Goal: Task Accomplishment & Management: Manage account settings

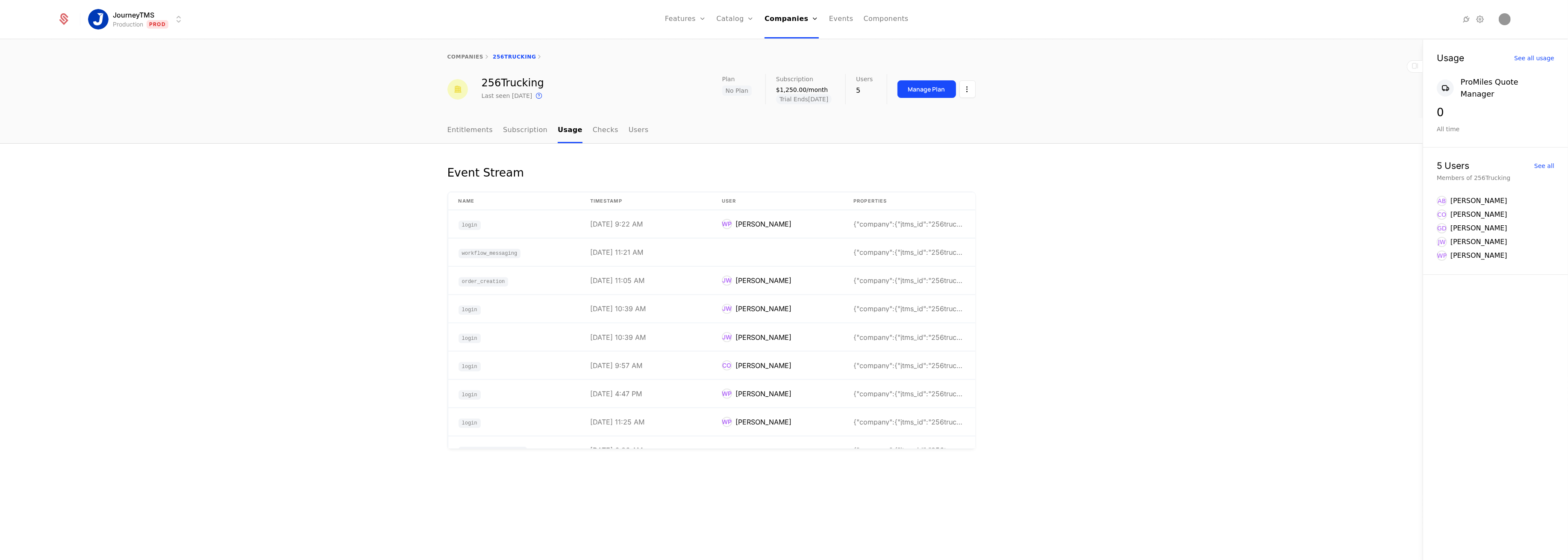
click at [154, 14] on html "JourneyTMS Production Prod Features Features Flags Catalog Plans Add Ons Credit…" at bounding box center [784, 280] width 1568 height 560
click at [156, 47] on div "Development Dev" at bounding box center [163, 44] width 144 height 17
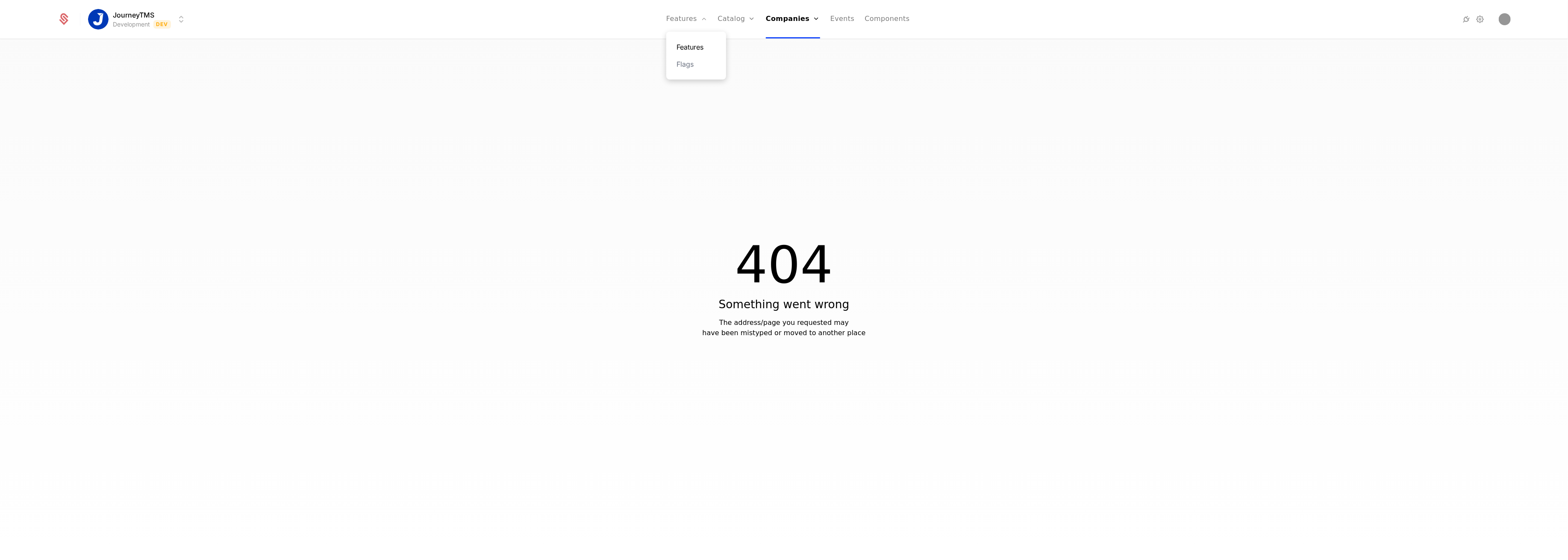
click at [700, 43] on link "Features" at bounding box center [696, 47] width 40 height 10
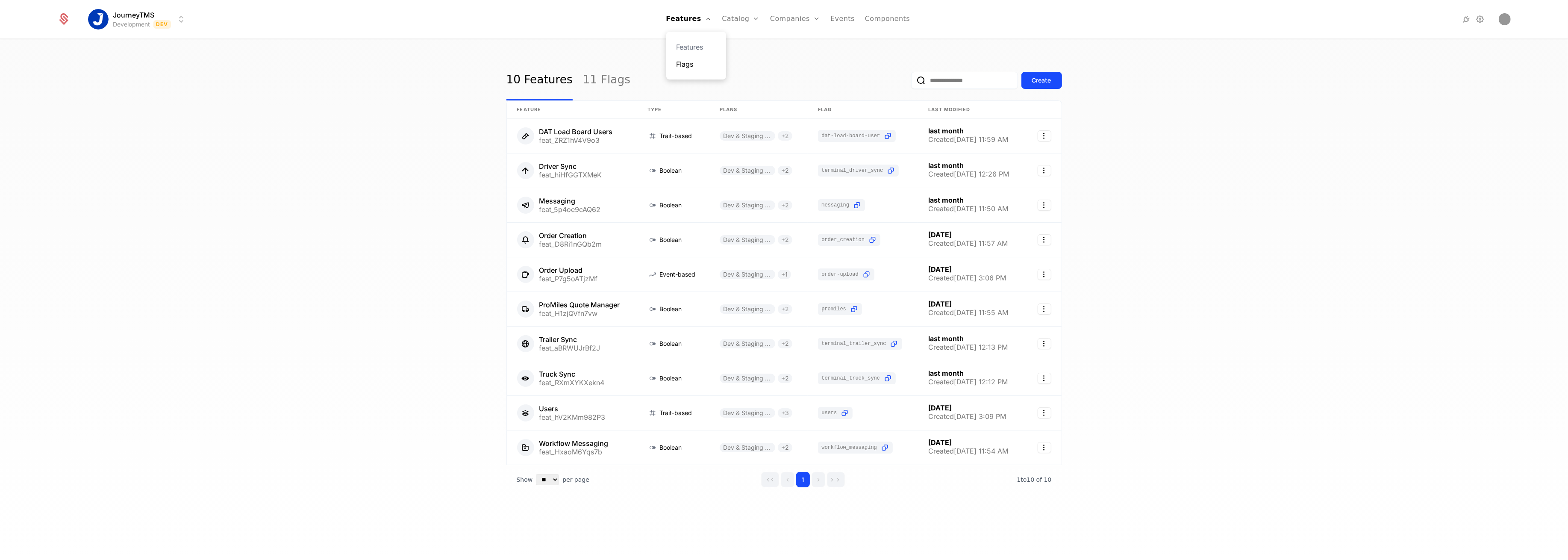
click at [696, 61] on link "Flags" at bounding box center [696, 64] width 40 height 10
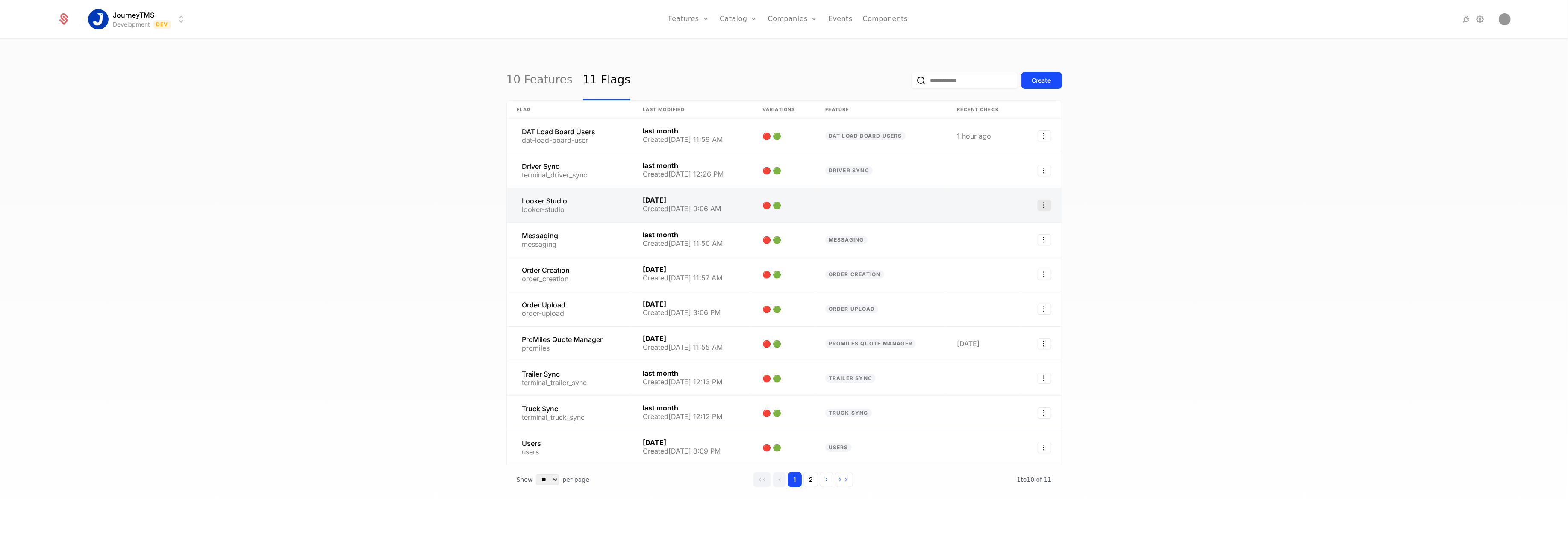
click at [1044, 210] on icon "Select action" at bounding box center [1045, 205] width 13 height 11
click at [595, 209] on html "JourneyTMS Development Dev Features Features Flags Catalog Plans Add Ons Credit…" at bounding box center [784, 280] width 1568 height 560
click at [594, 209] on link at bounding box center [570, 205] width 125 height 34
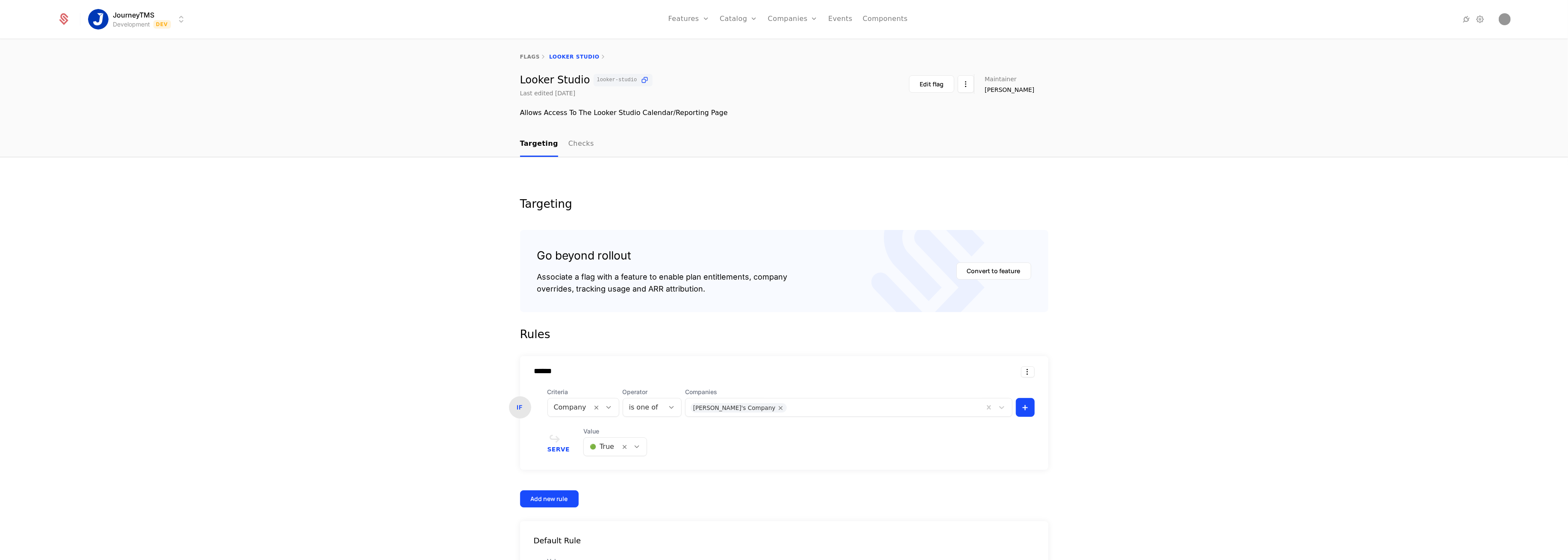
click at [791, 408] on div at bounding box center [885, 407] width 187 height 12
type input "***"
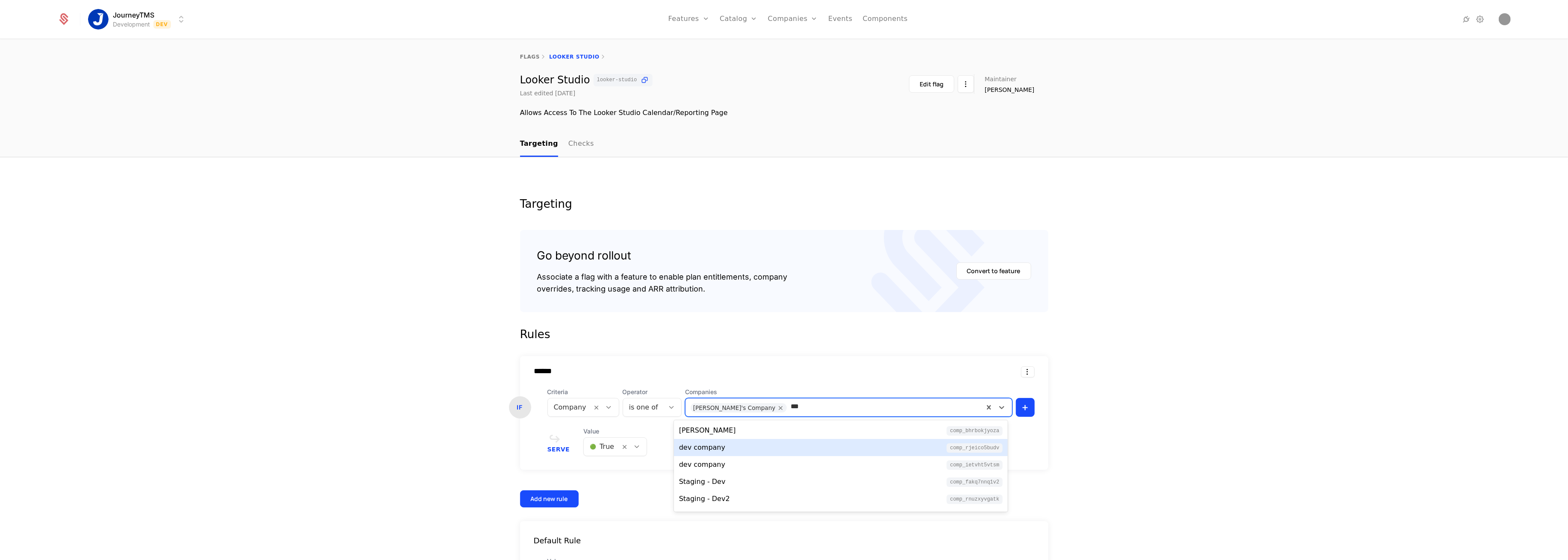
click at [732, 451] on div "dev company comp_RjeiCo5BudV" at bounding box center [841, 447] width 324 height 10
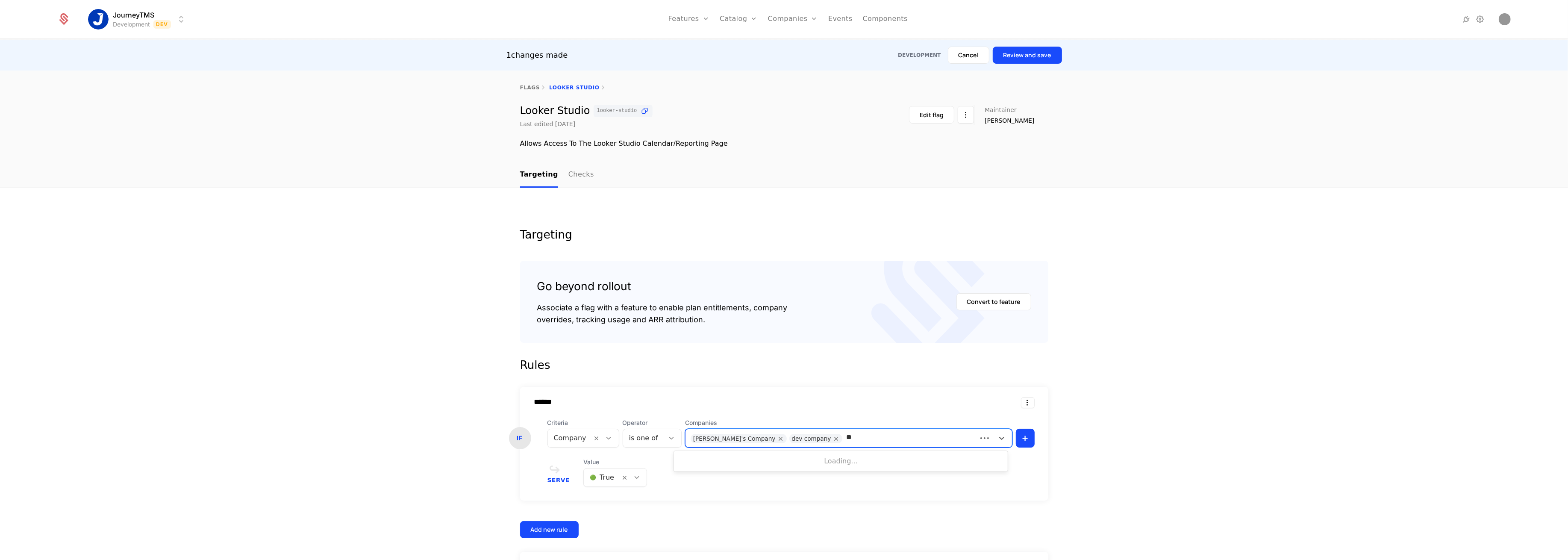
type input "***"
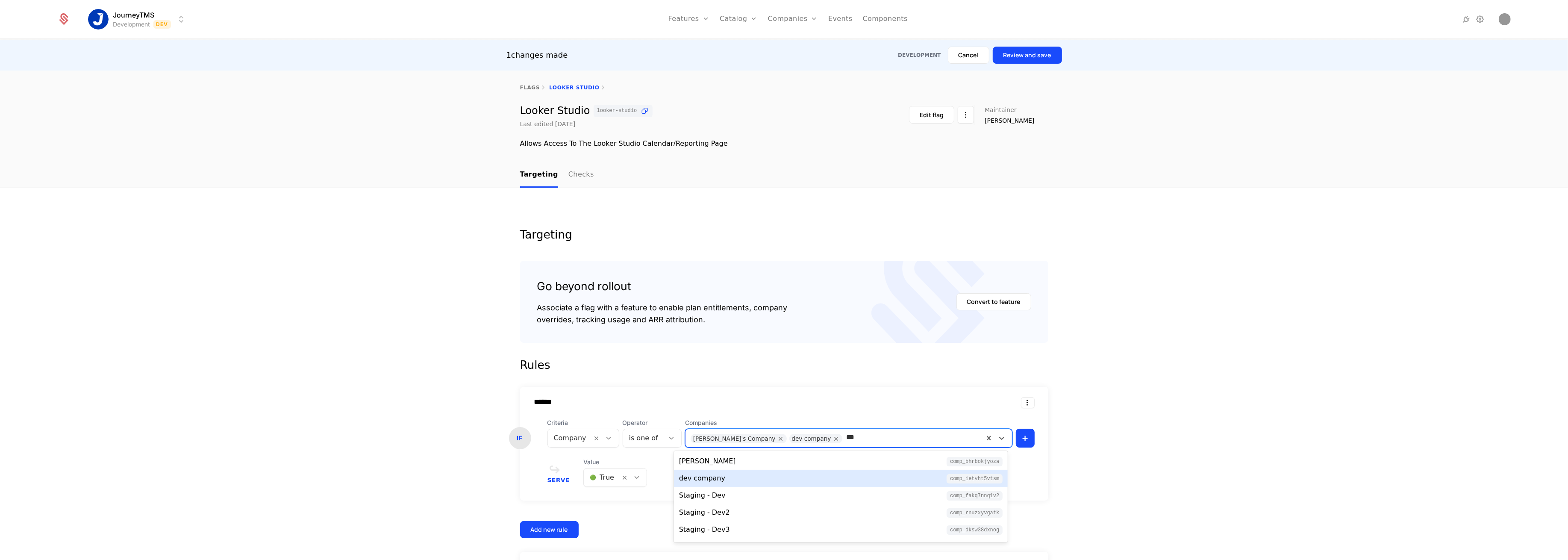
click at [726, 475] on div "dev company comp_iETvhT5VTSM" at bounding box center [841, 478] width 324 height 10
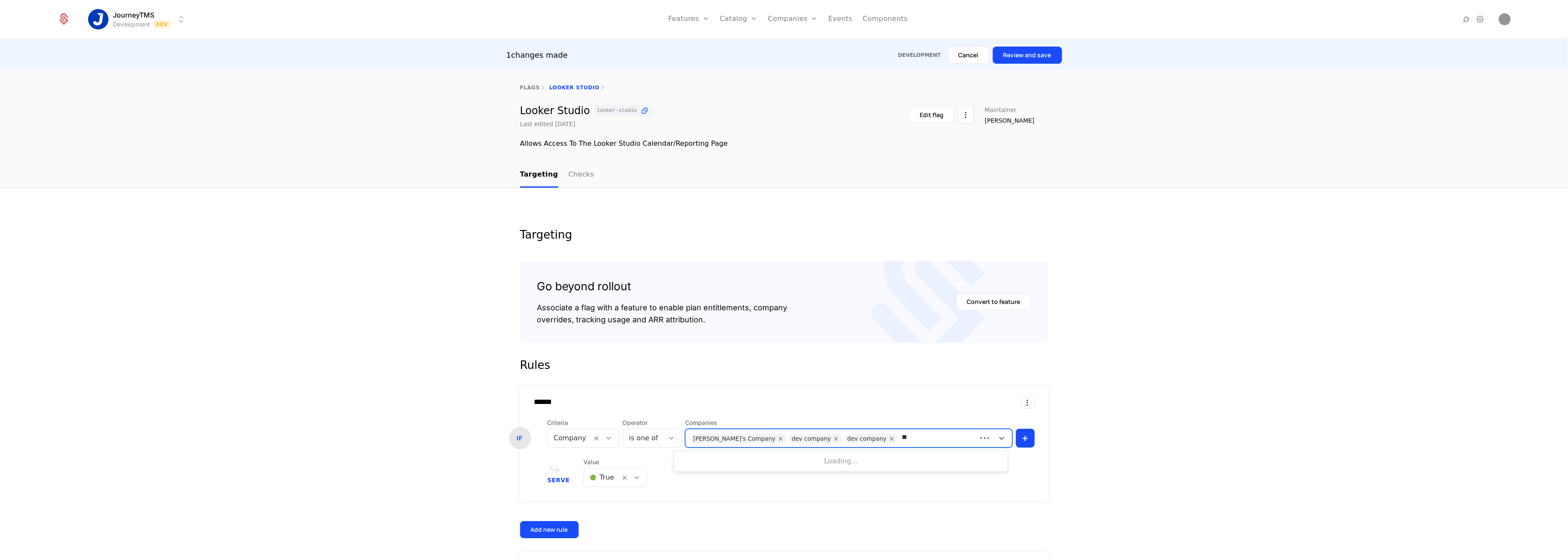
type input "***"
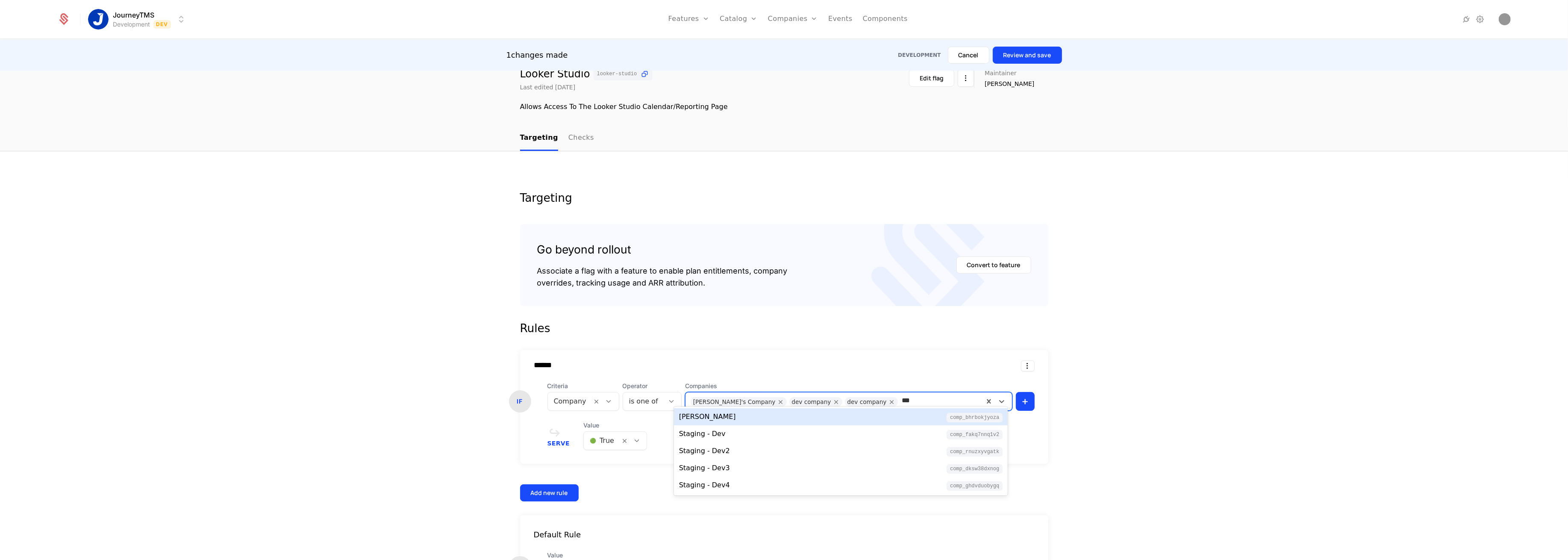
scroll to position [57, 0]
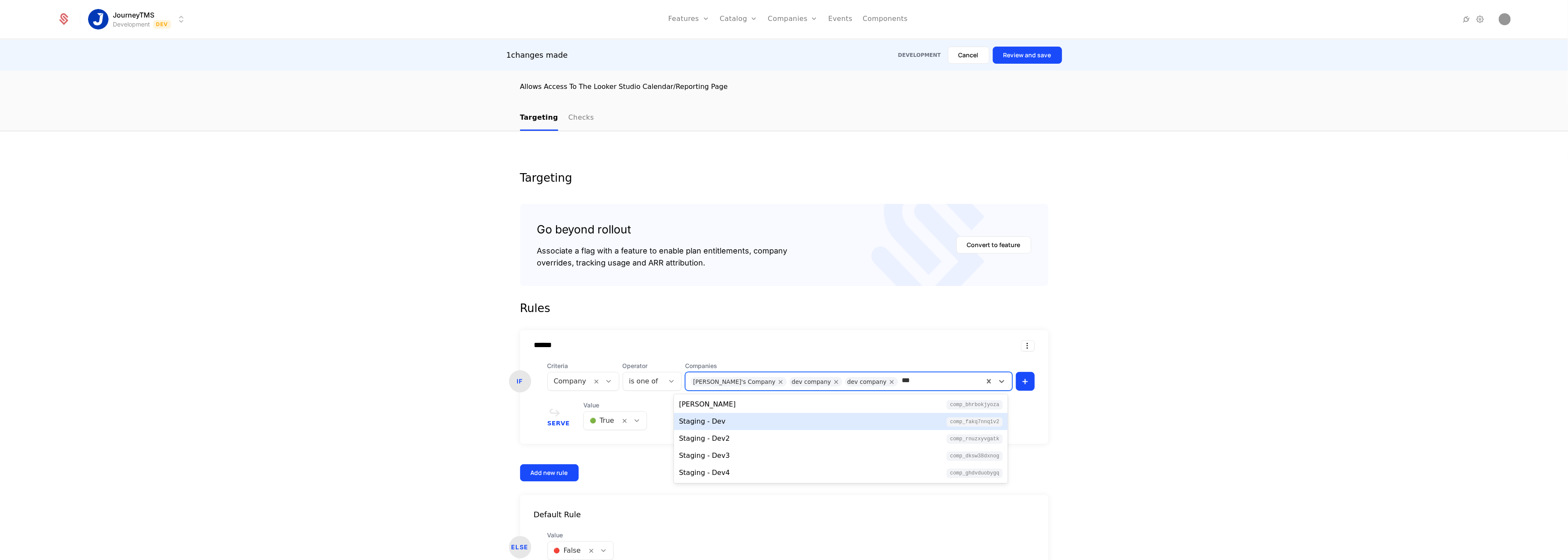
click at [727, 423] on div "Staging - Dev comp_fAkq7NNQ1v2" at bounding box center [841, 421] width 324 height 10
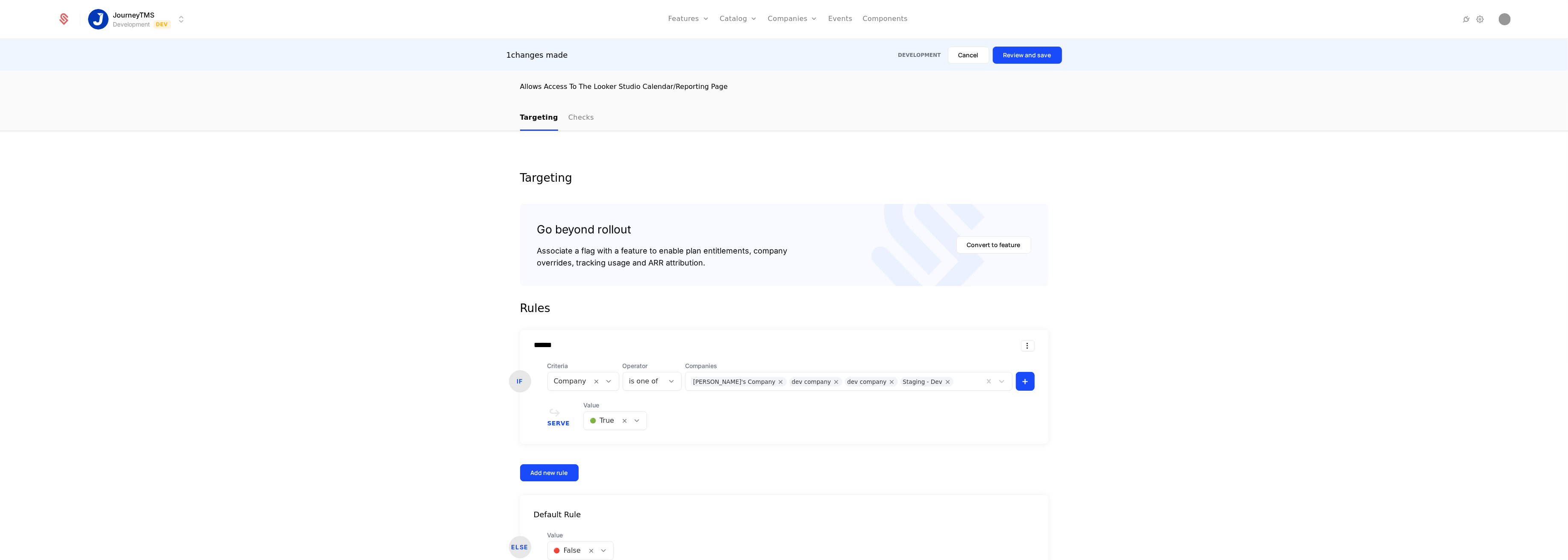
click at [464, 397] on div "Targeting Go beyond rollout Associate a flag with a feature to enable plan enti…" at bounding box center [784, 373] width 1568 height 484
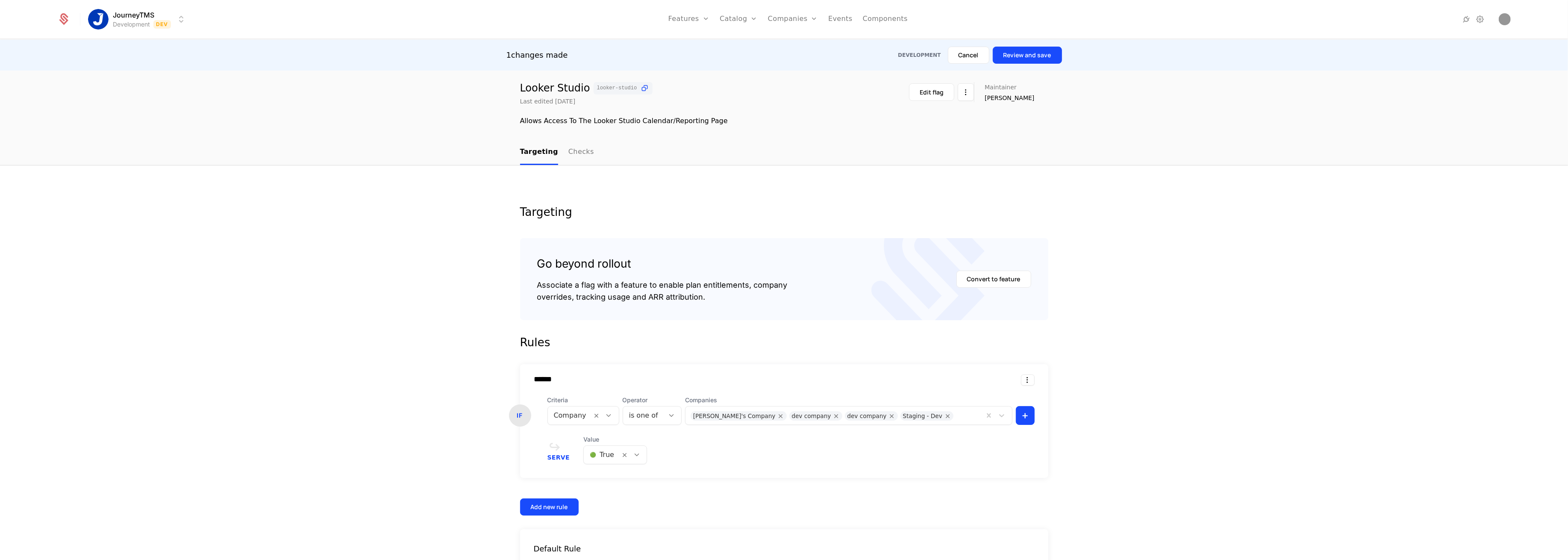
scroll to position [0, 0]
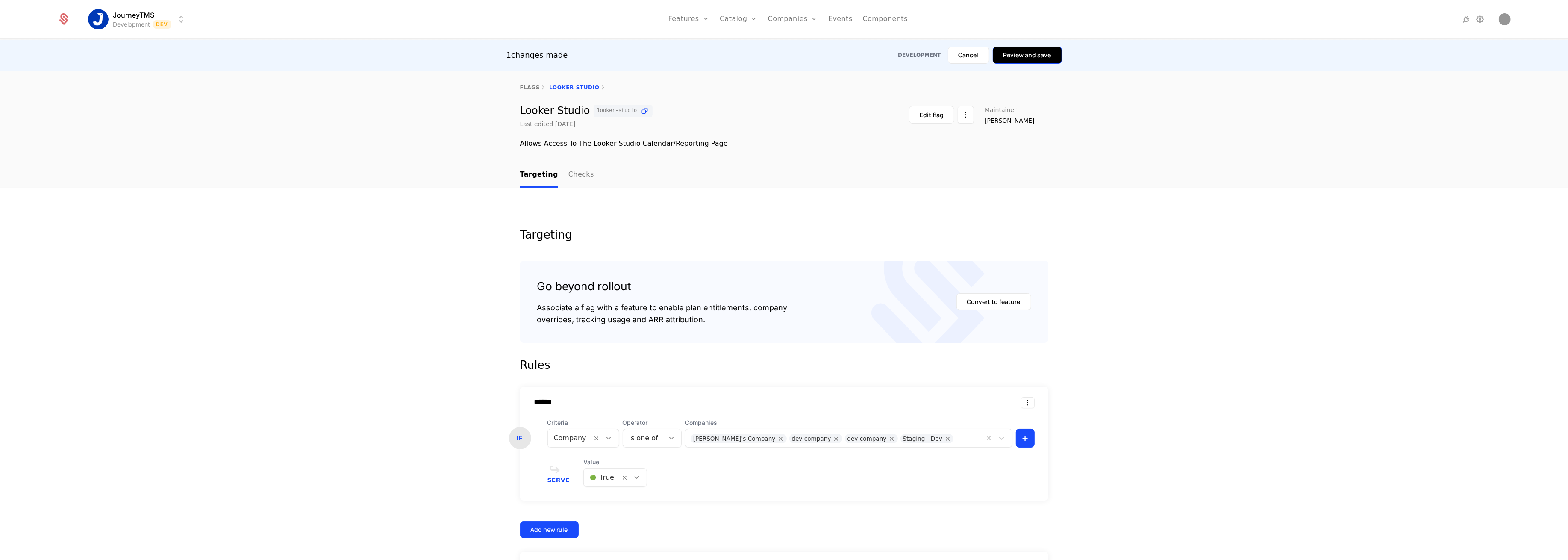
click at [1047, 47] on button "Review and save" at bounding box center [1027, 55] width 69 height 17
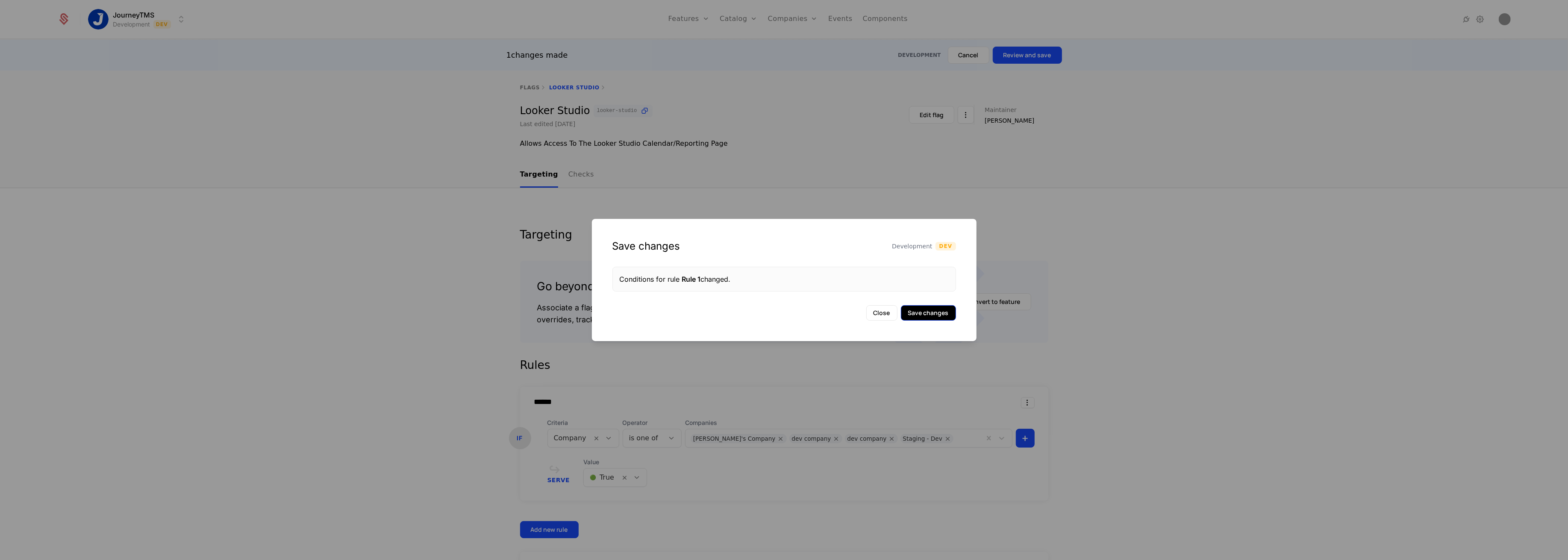
click at [924, 310] on button "Save changes" at bounding box center [928, 312] width 55 height 15
